Goal: Transaction & Acquisition: Purchase product/service

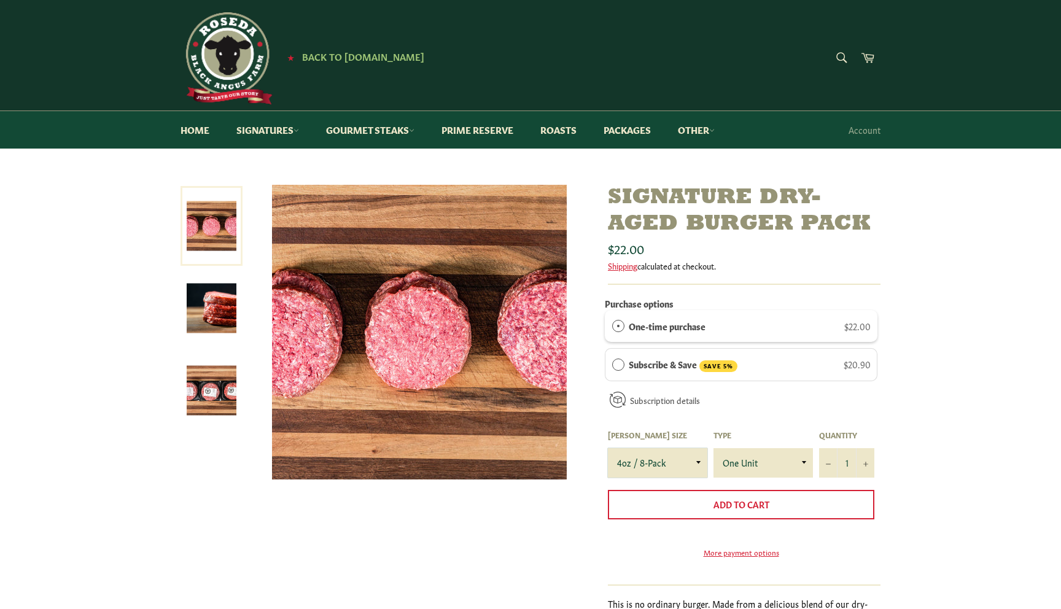
click at [634, 463] on select "4oz / 8-Pack 6oz / 4-Pack 8oz / 4-Pack" at bounding box center [657, 462] width 99 height 29
click at [608, 448] on select "4oz / 8-Pack 6oz / 4-Pack 8oz / 4-Pack" at bounding box center [657, 462] width 99 height 29
click at [737, 458] on select "One Unit" at bounding box center [762, 462] width 99 height 29
click at [864, 459] on button "+" at bounding box center [865, 462] width 18 height 29
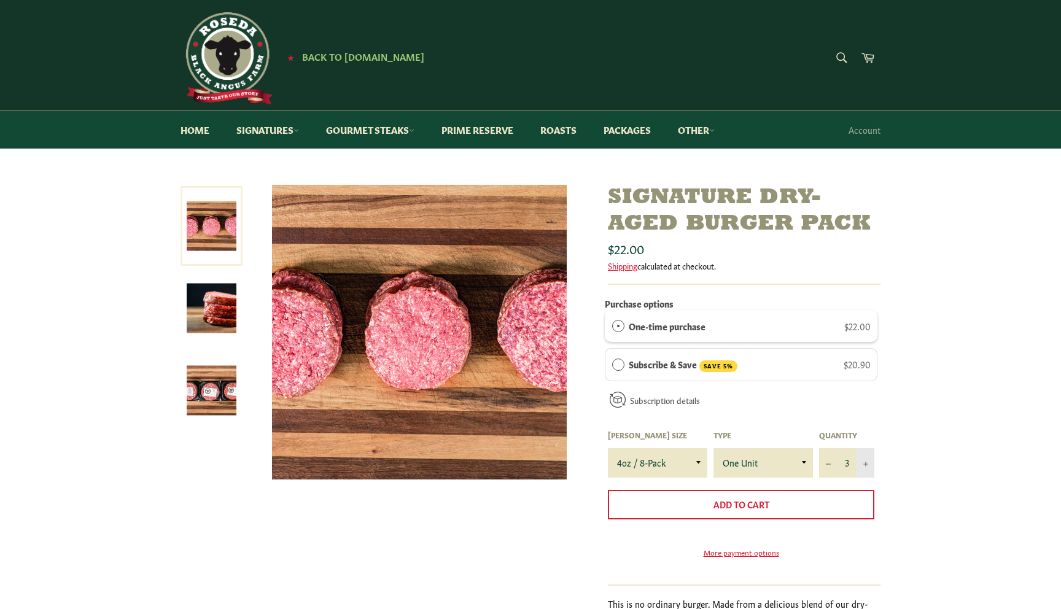
click at [864, 459] on button "+" at bounding box center [865, 462] width 18 height 29
type input "4"
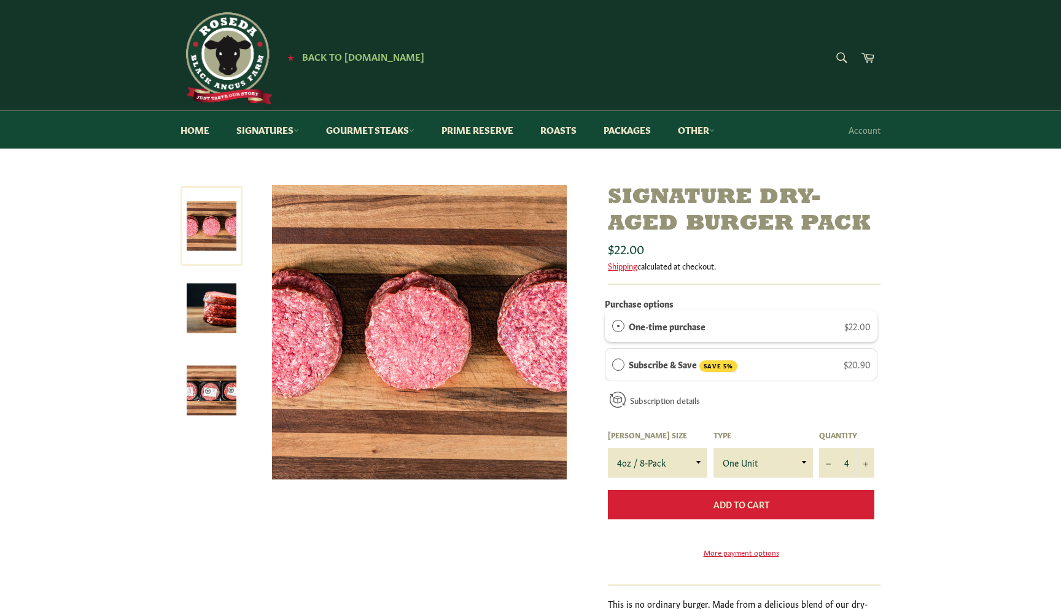
click at [784, 506] on button "Add to Cart" at bounding box center [741, 504] width 266 height 29
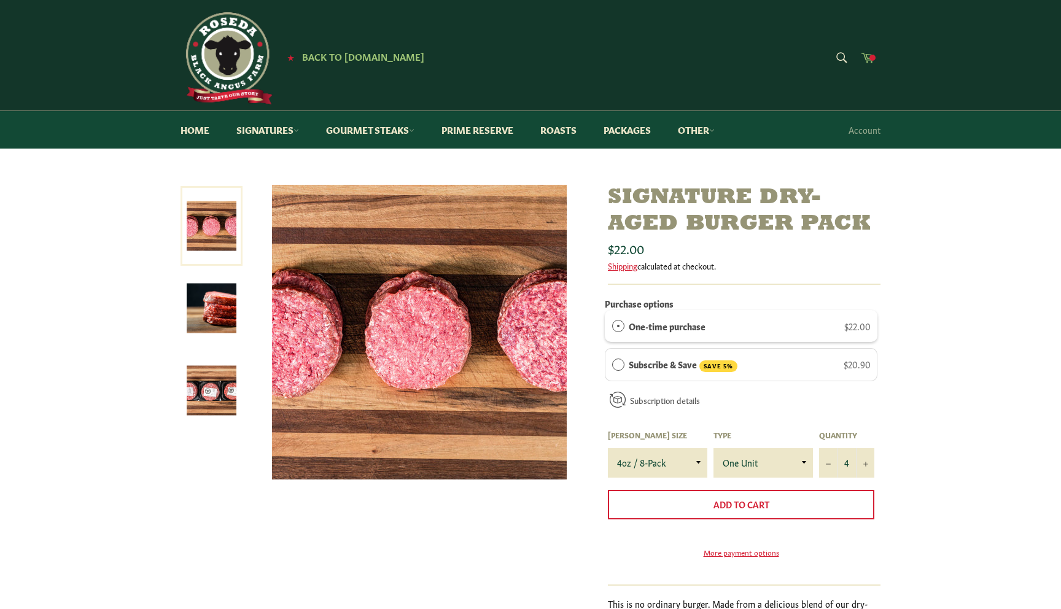
click at [870, 55] on span at bounding box center [872, 58] width 6 height 6
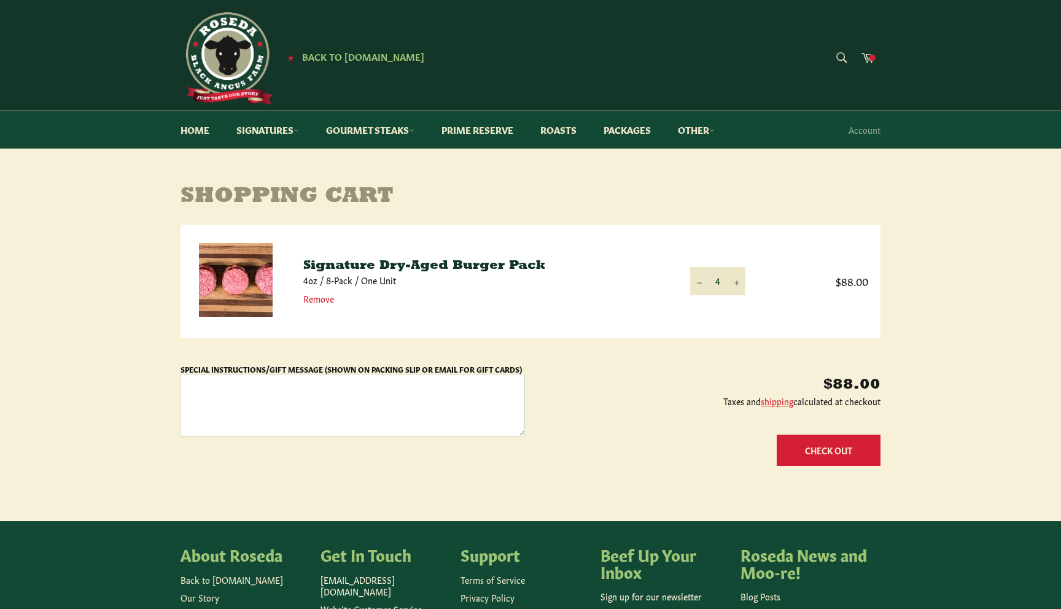
click at [350, 413] on textarea "Special Instructions/Gift Message (Shown on Packing Slip or Email for Gift Card…" at bounding box center [352, 404] width 344 height 61
click at [643, 131] on link "Packages" at bounding box center [627, 129] width 72 height 37
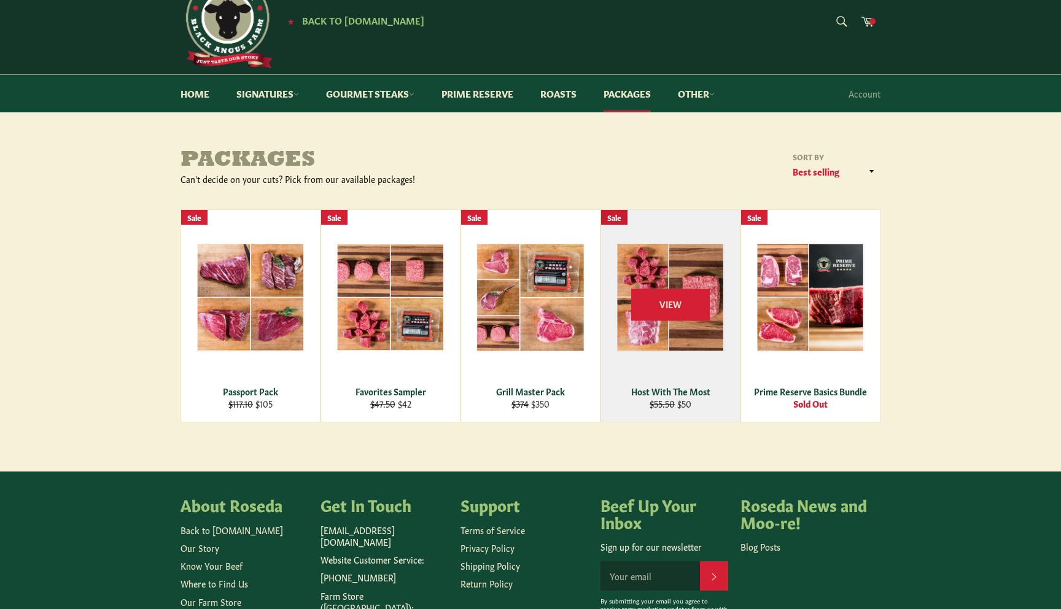
scroll to position [37, 0]
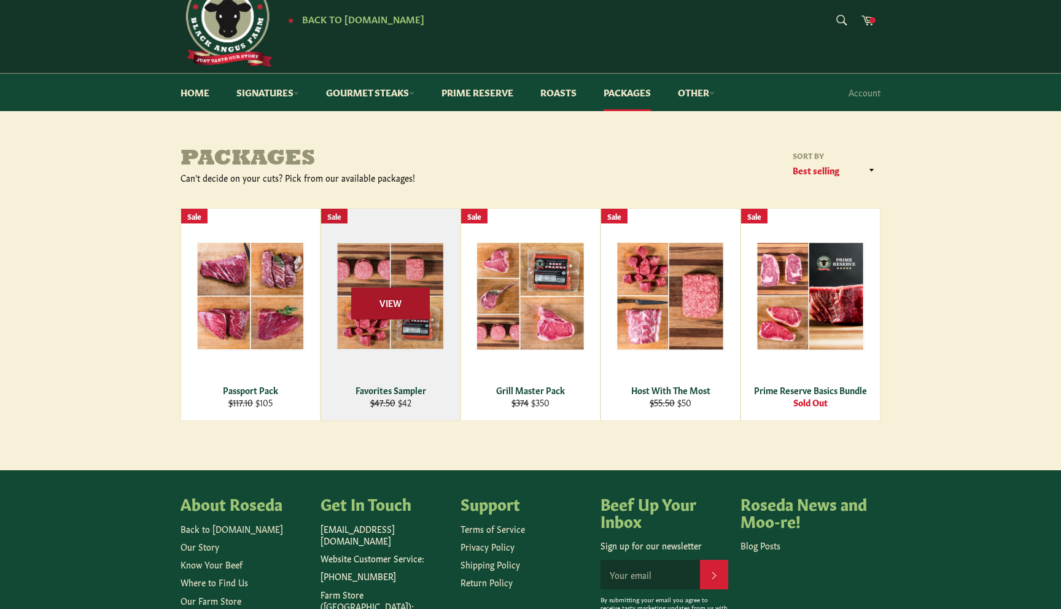
click at [394, 306] on span "View" at bounding box center [390, 303] width 79 height 31
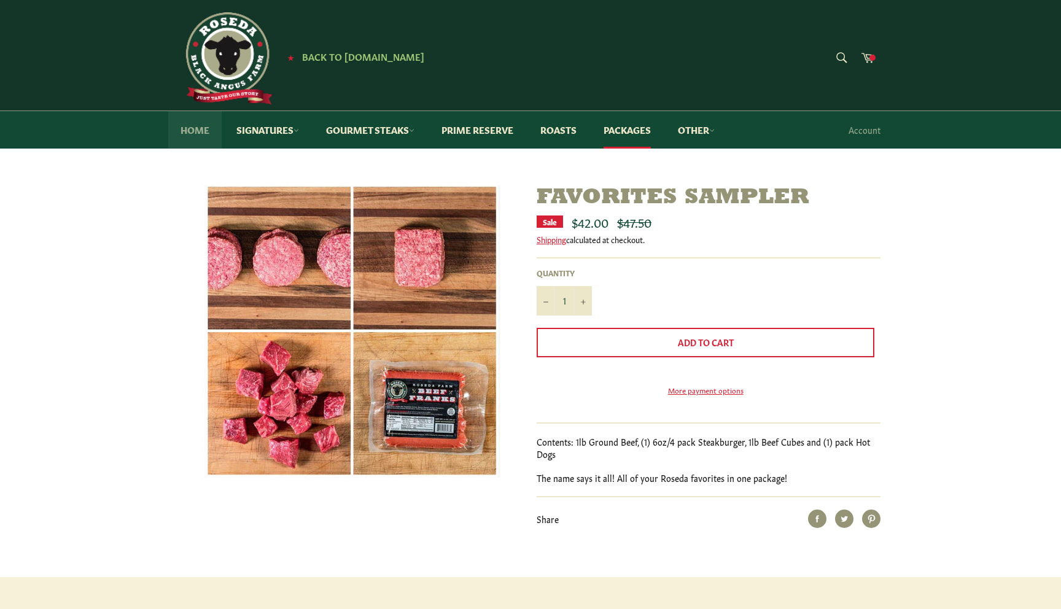
click at [201, 134] on link "Home" at bounding box center [194, 129] width 53 height 37
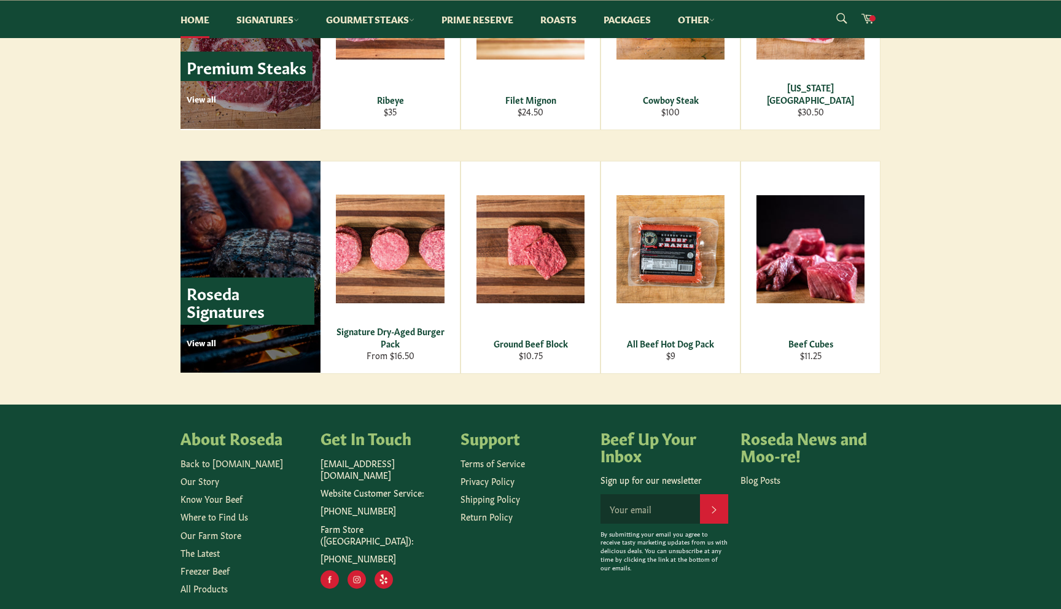
scroll to position [1582, 0]
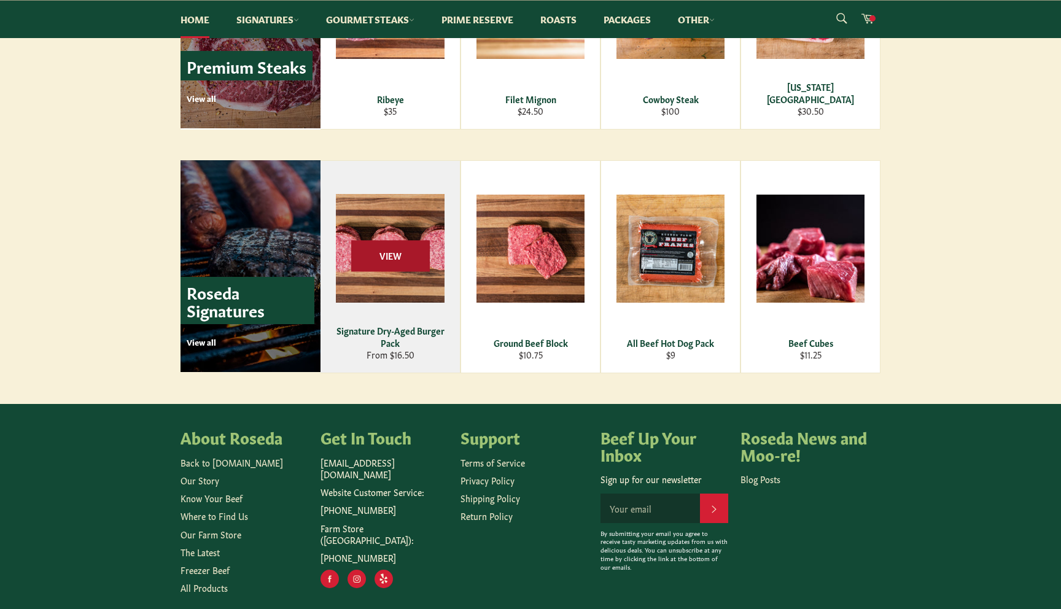
click at [398, 250] on span "View" at bounding box center [390, 255] width 79 height 31
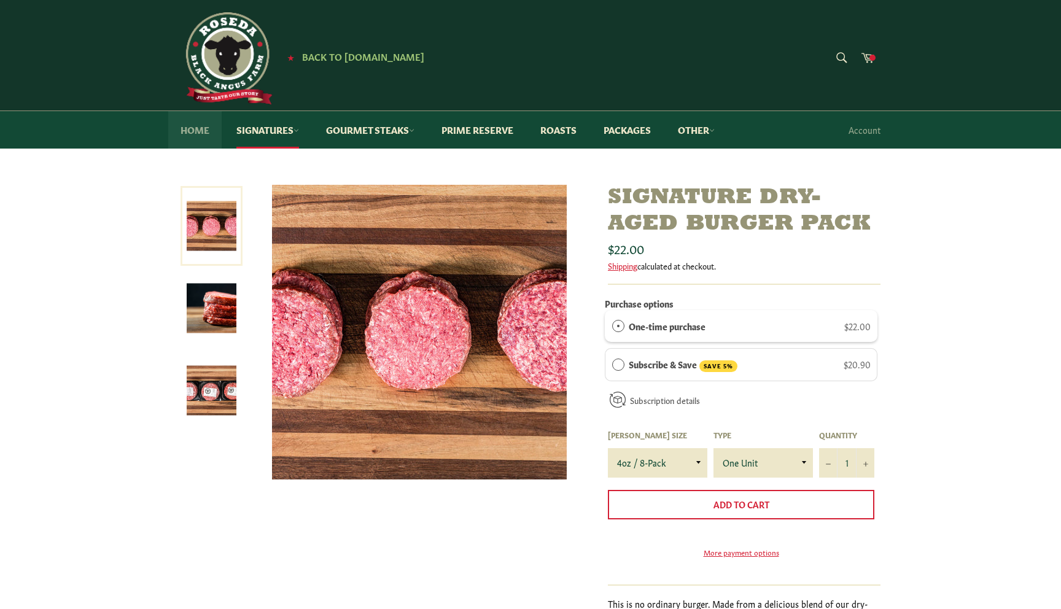
click at [195, 129] on link "Home" at bounding box center [194, 129] width 53 height 37
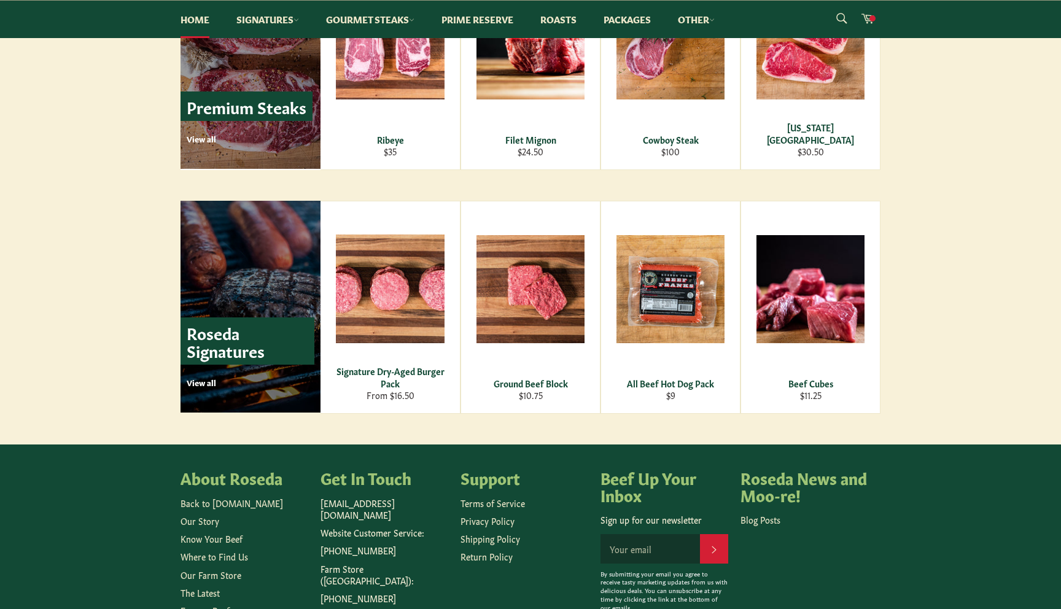
scroll to position [1638, 0]
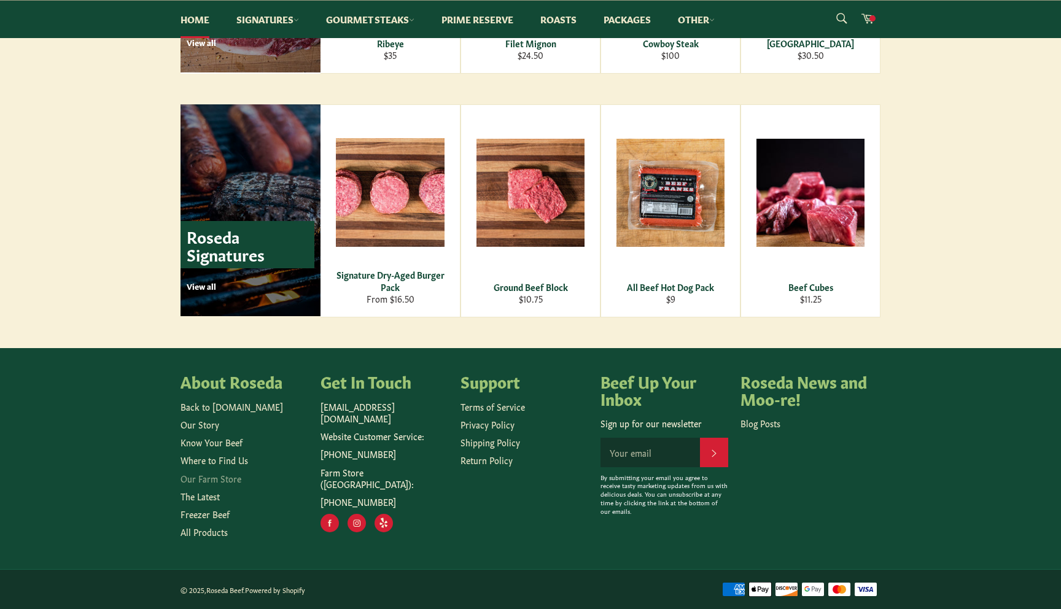
click at [204, 482] on link "Our Farm Store" at bounding box center [210, 478] width 61 height 12
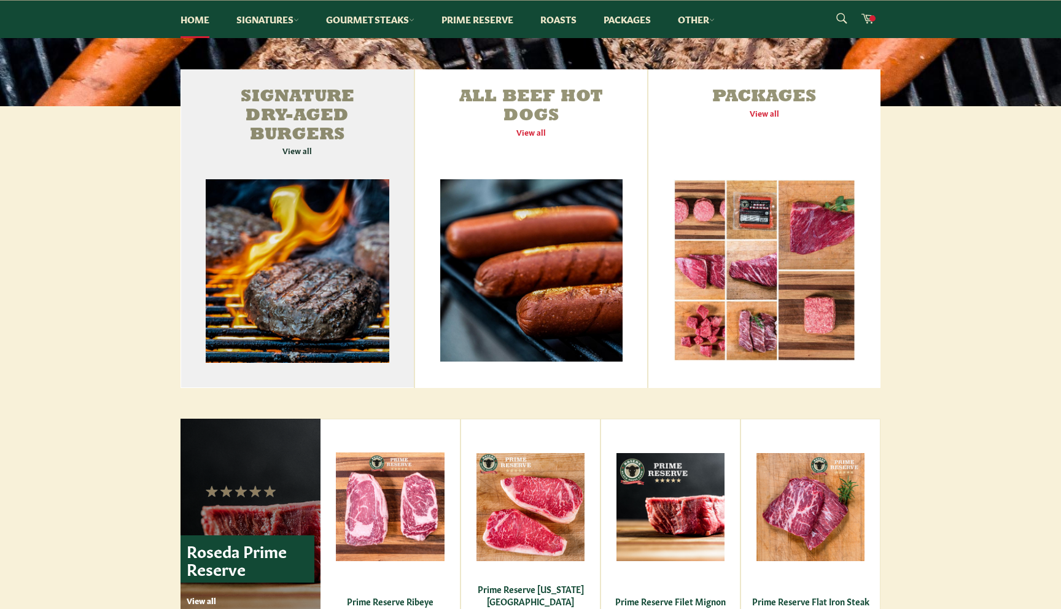
scroll to position [375, 0]
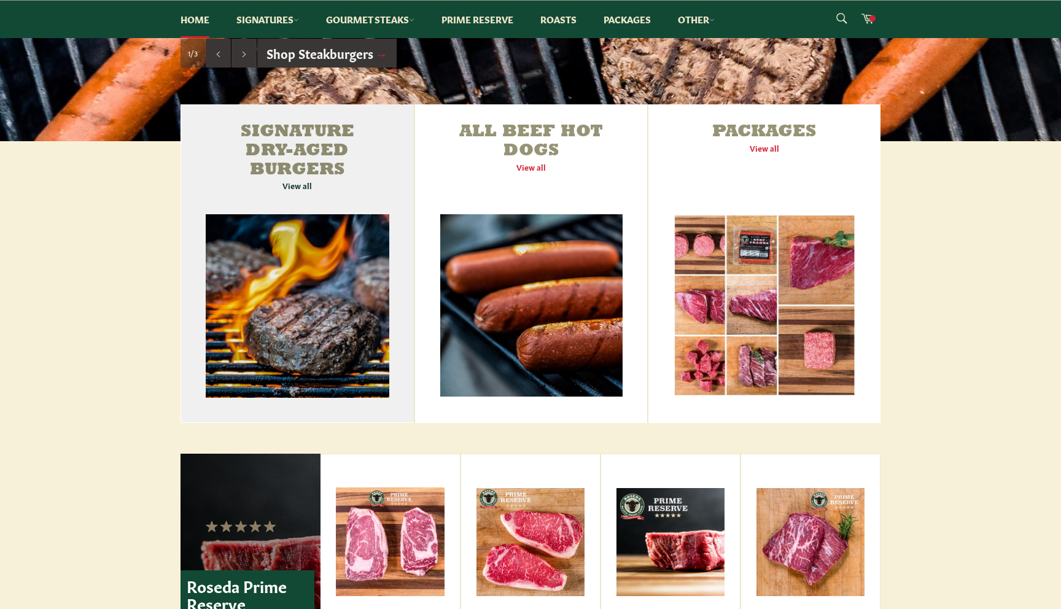
click at [292, 169] on link "Signature Dry-Aged Burgers View all" at bounding box center [296, 263] width 233 height 319
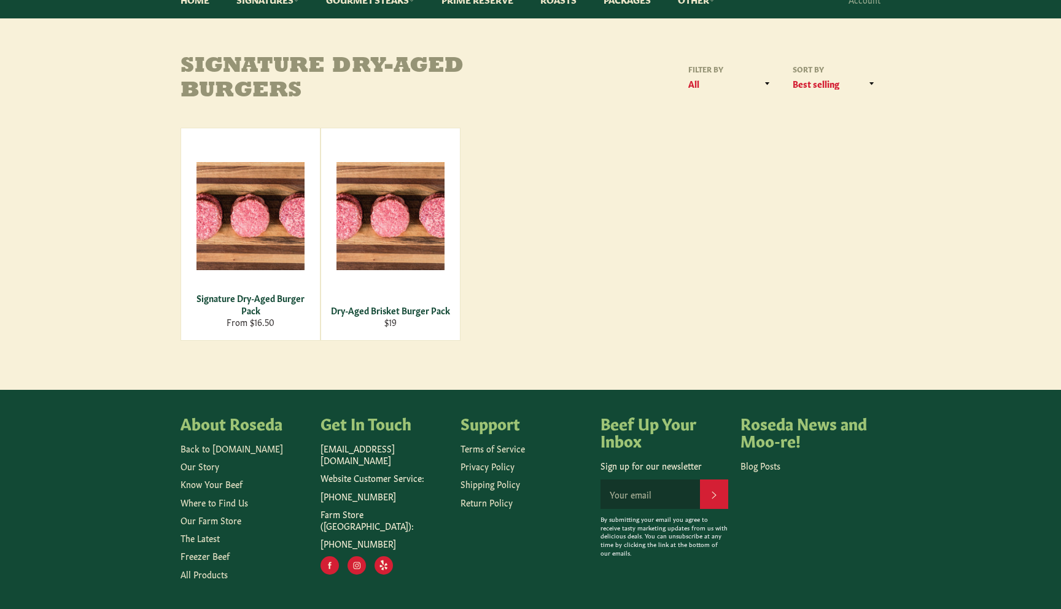
scroll to position [132, 0]
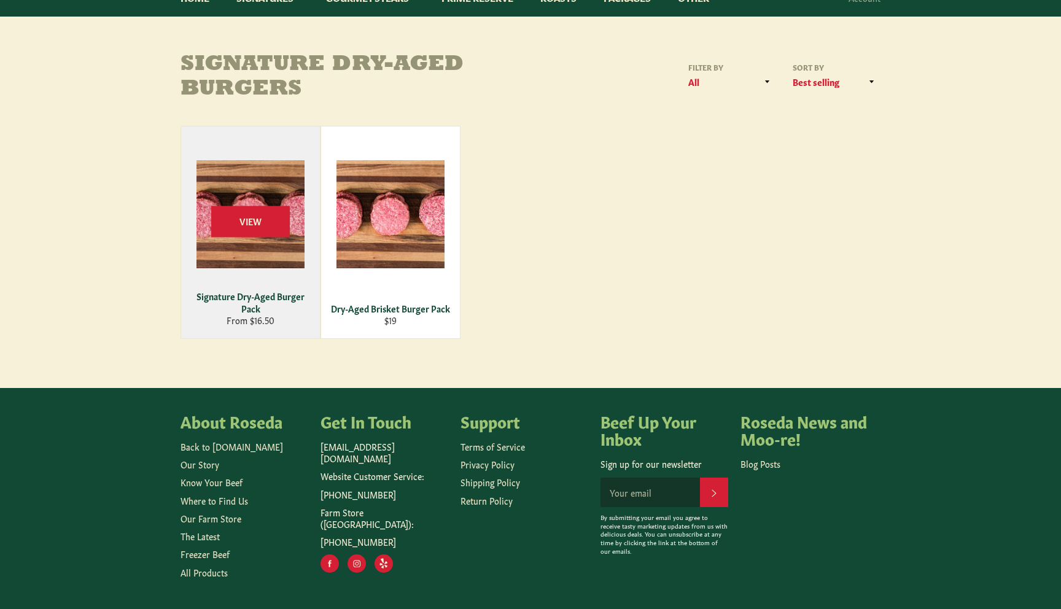
click at [266, 313] on div "Signature Dry-Aged Burger Pack" at bounding box center [250, 302] width 123 height 24
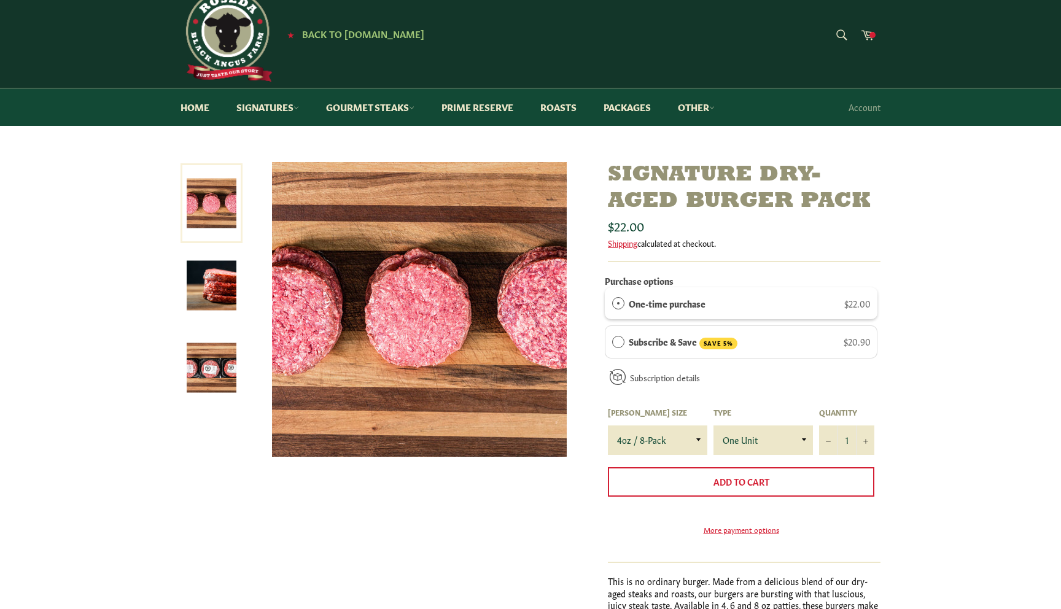
scroll to position [24, 0]
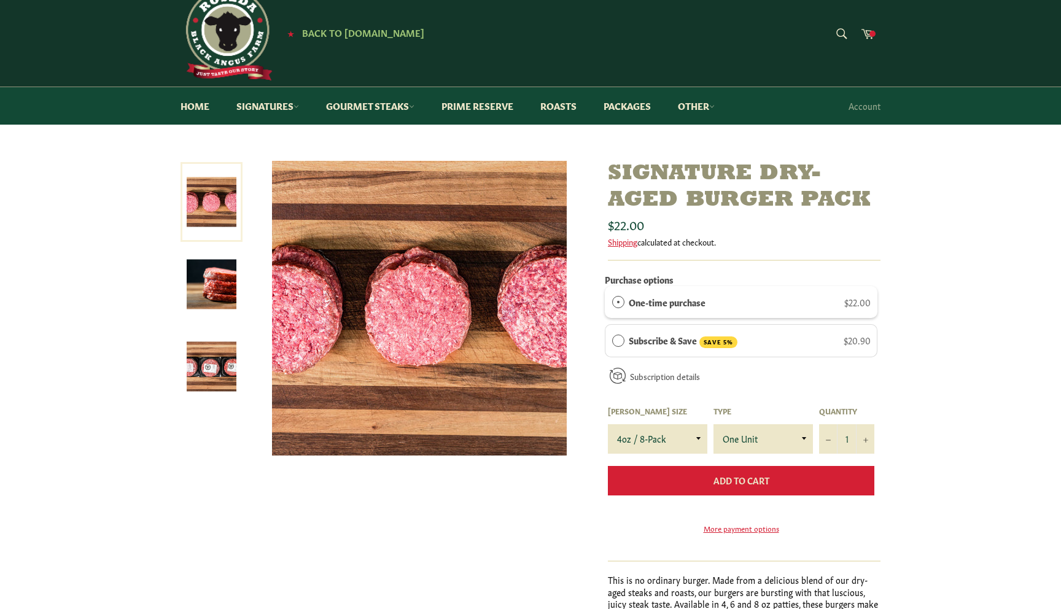
click at [648, 479] on button "Add to Cart" at bounding box center [741, 480] width 266 height 29
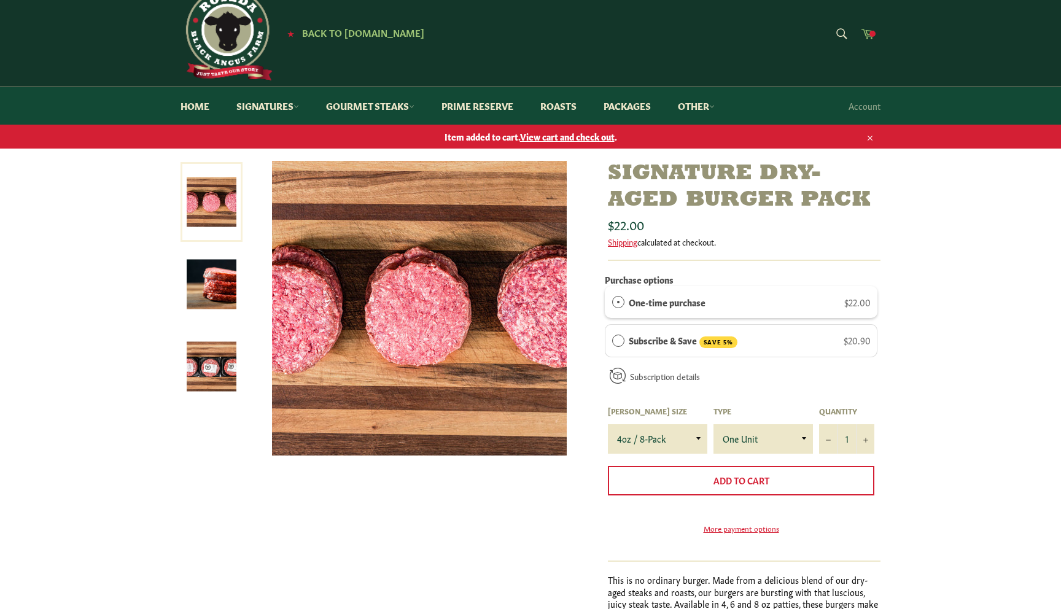
click at [866, 38] on icon at bounding box center [868, 33] width 14 height 14
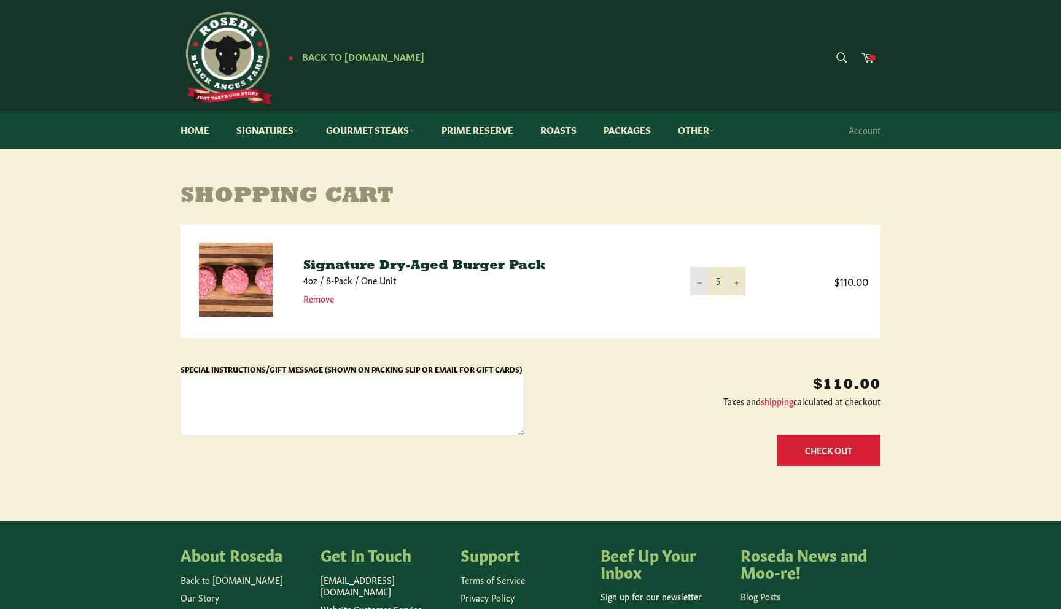
click at [694, 286] on button "−" at bounding box center [699, 281] width 18 height 28
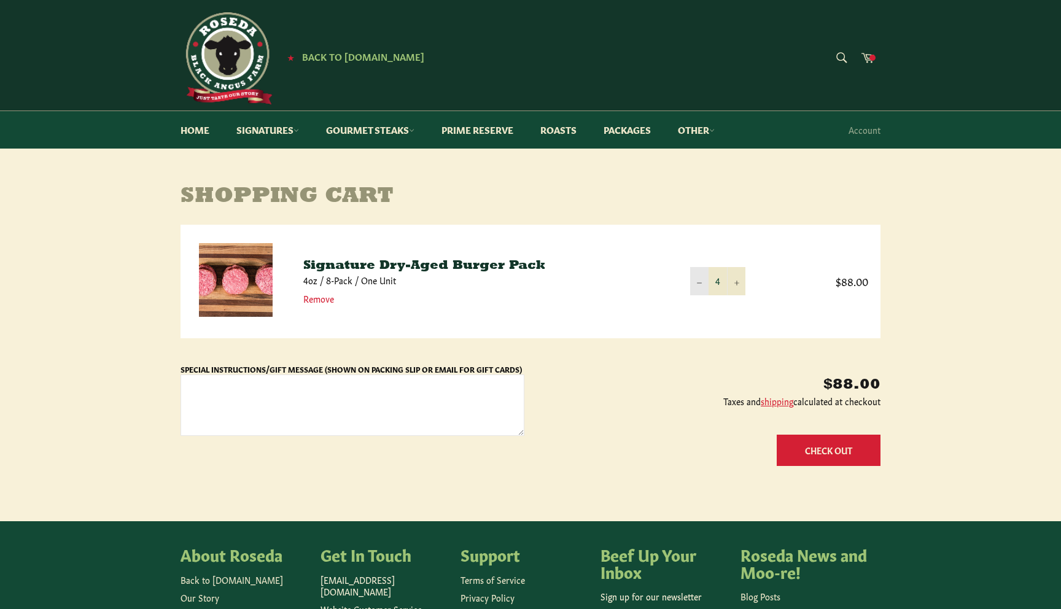
click at [694, 286] on button "−" at bounding box center [699, 281] width 18 height 28
click at [805, 447] on button "Check Out" at bounding box center [828, 450] width 104 height 31
